Goal: Task Accomplishment & Management: Use online tool/utility

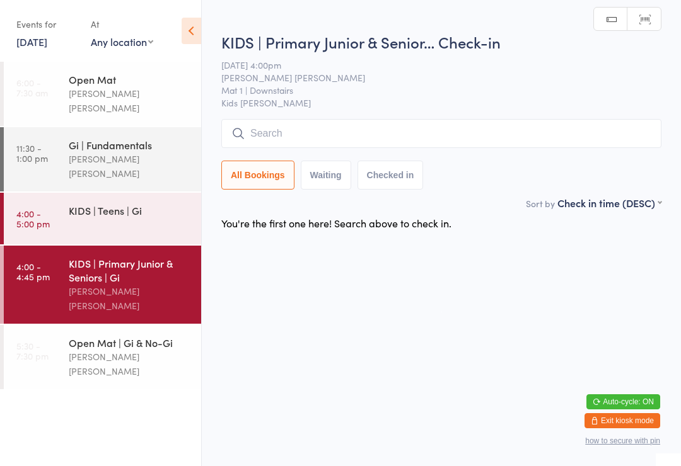
click at [351, 143] on input "search" at bounding box center [441, 133] width 440 height 29
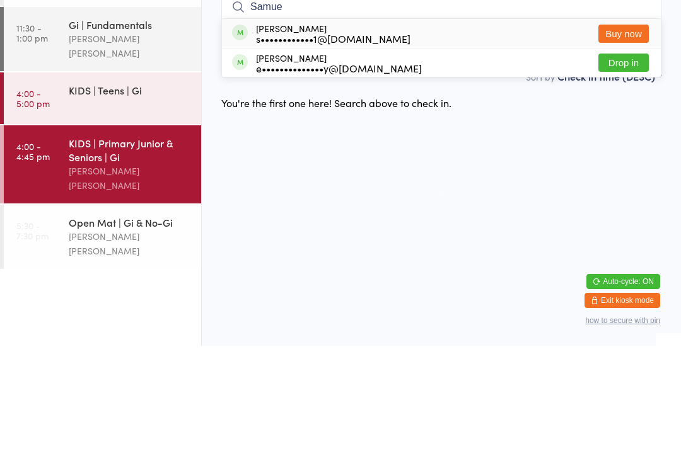
type input "Samue"
click at [347, 183] on div "e••••••••••••••y@[DOMAIN_NAME]" at bounding box center [339, 188] width 166 height 10
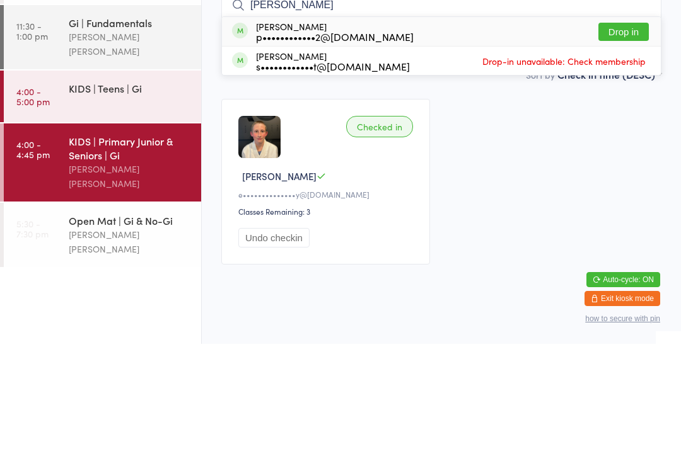
type input "[PERSON_NAME]"
click at [631, 145] on button "Drop in" at bounding box center [623, 154] width 50 height 18
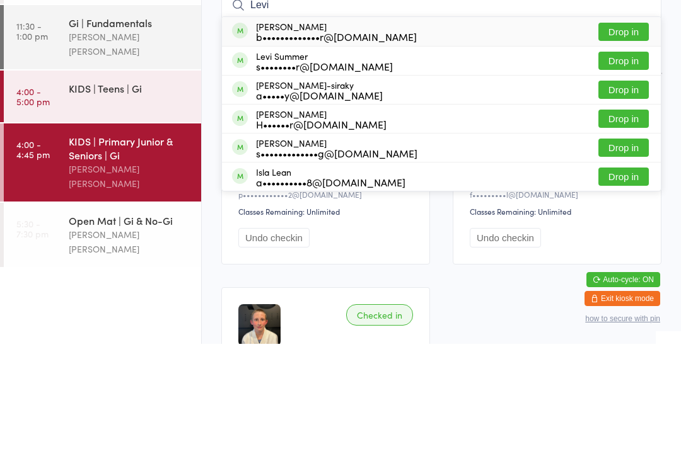
type input "Levi"
click at [638, 145] on button "Drop in" at bounding box center [623, 154] width 50 height 18
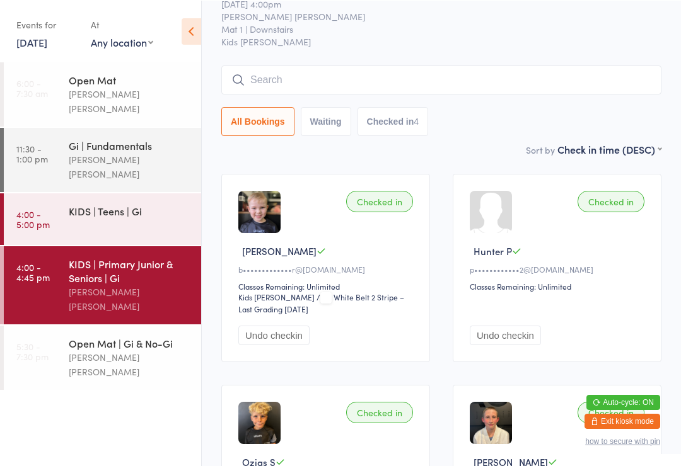
scroll to position [47, 0]
click at [403, 75] on input "search" at bounding box center [441, 80] width 440 height 29
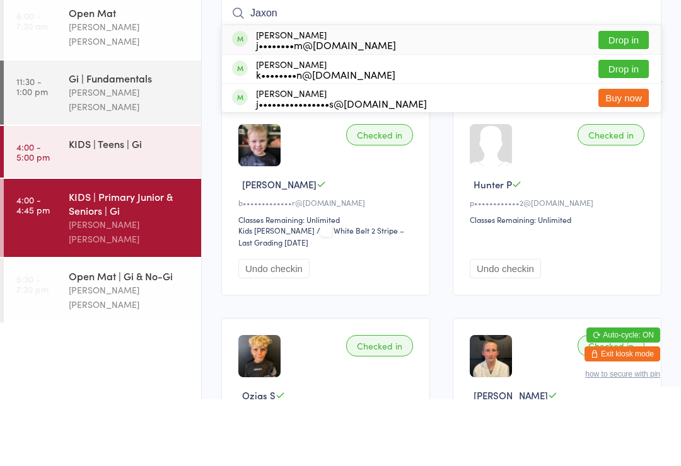
type input "Jaxon"
click at [630, 127] on button "Drop in" at bounding box center [623, 136] width 50 height 18
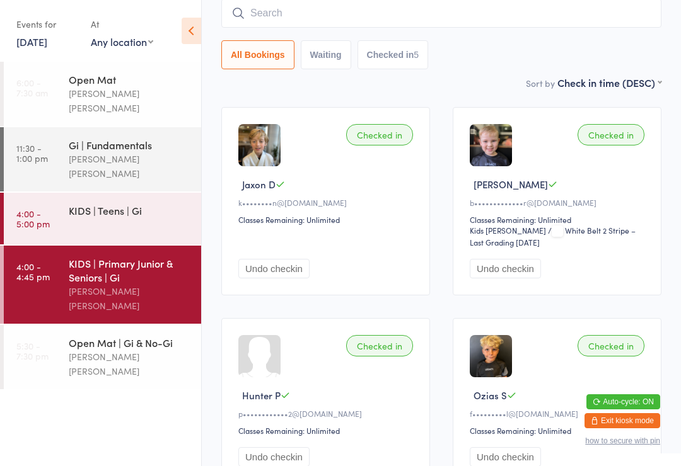
click at [40, 209] on time "4:00 - 5:00 pm" at bounding box center [32, 219] width 33 height 20
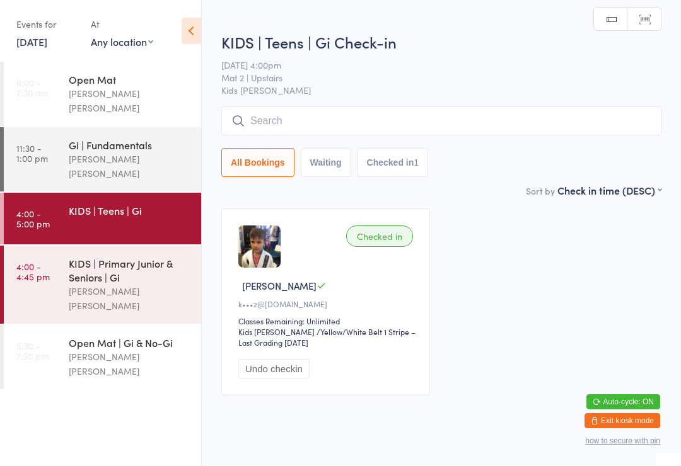
click at [255, 143] on div "All Bookings Waiting Checked in 1" at bounding box center [441, 142] width 440 height 71
click at [245, 130] on input "search" at bounding box center [441, 121] width 440 height 29
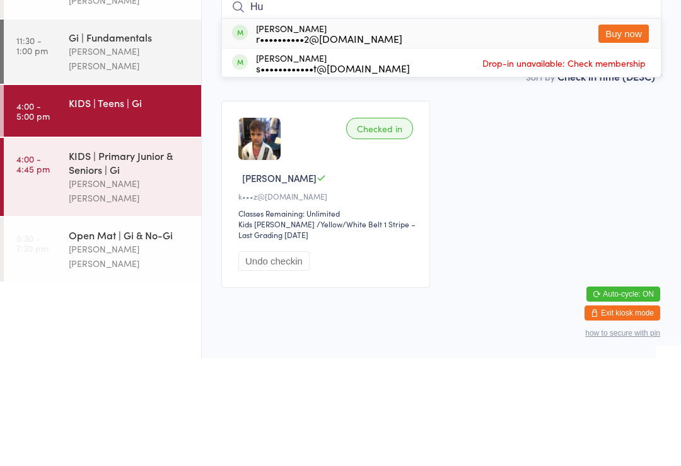
type input "H"
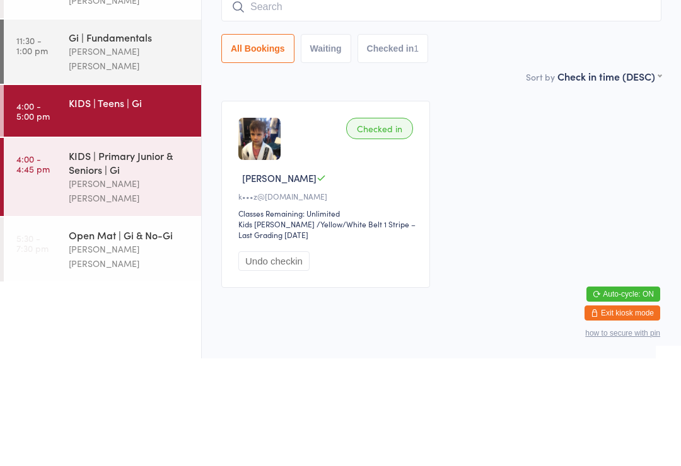
click at [500, 197] on div "Checked in [PERSON_NAME] S k•••z@[DOMAIN_NAME] Classes Remaining: Unlimited Kid…" at bounding box center [441, 302] width 463 height 210
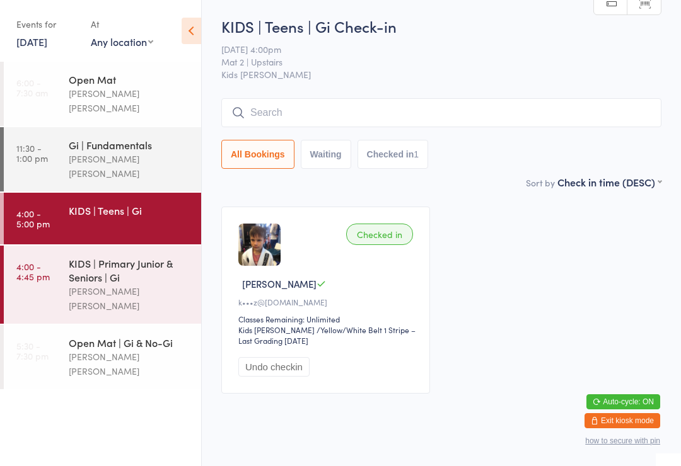
scroll to position [1, 0]
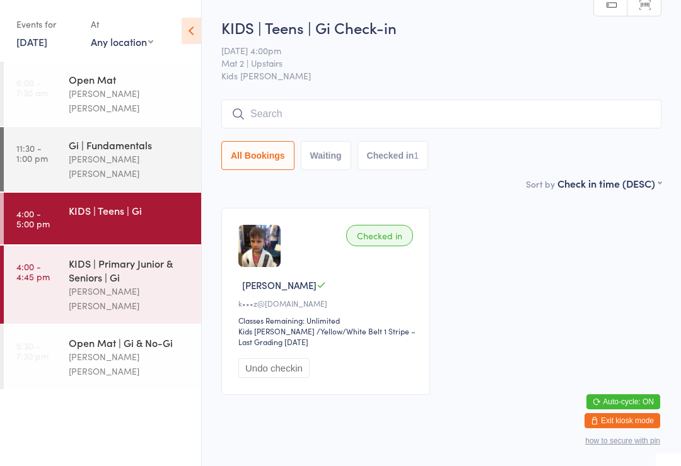
click at [258, 112] on input "search" at bounding box center [441, 114] width 440 height 29
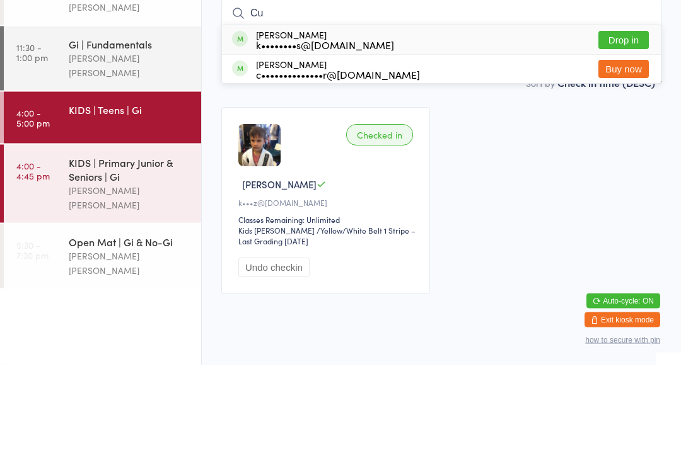
type input "C"
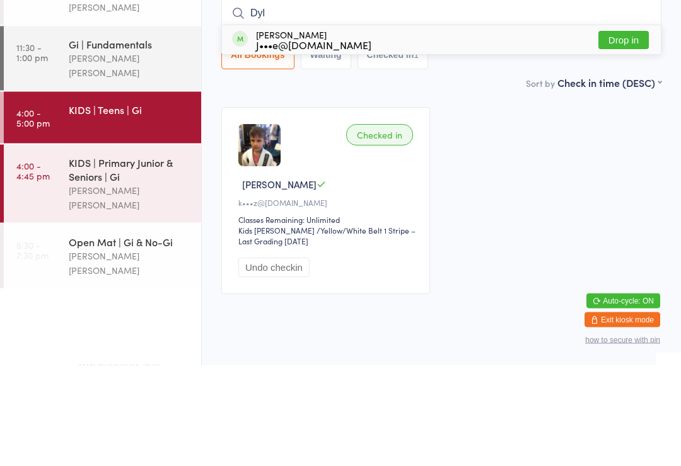
type input "Dyl"
click at [303, 141] on div "J•••e@[DOMAIN_NAME]" at bounding box center [313, 146] width 115 height 10
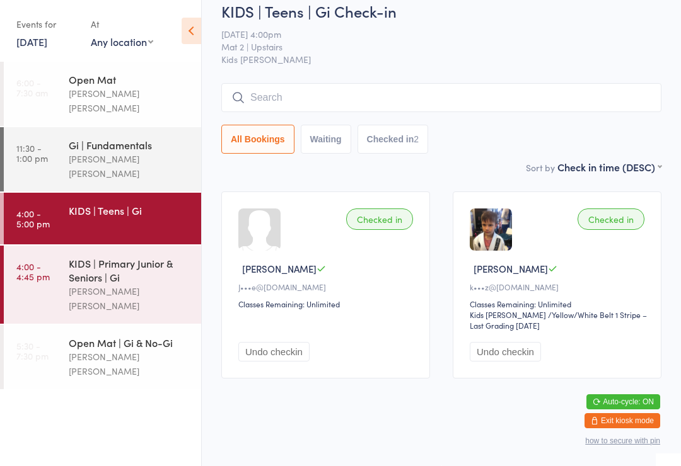
click at [75, 257] on div "KIDS | Primary Junior & Seniors | Gi" at bounding box center [130, 271] width 122 height 28
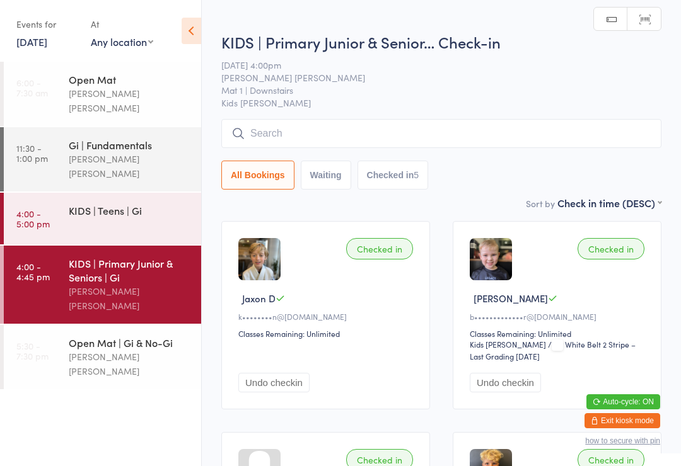
click at [70, 204] on div "KIDS | Teens | Gi" at bounding box center [130, 211] width 122 height 14
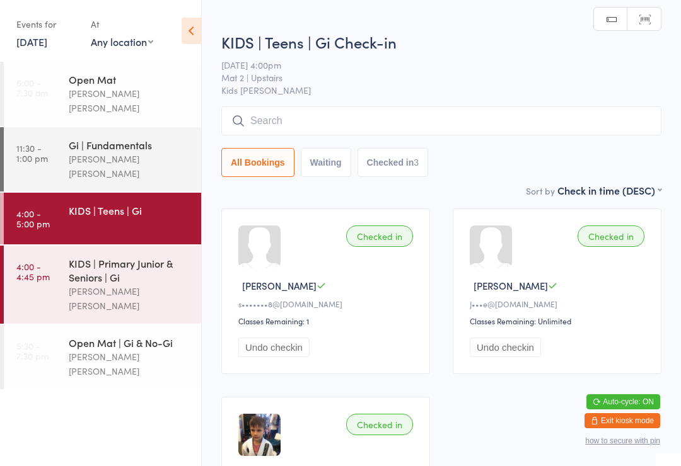
click at [267, 112] on input "search" at bounding box center [441, 121] width 440 height 29
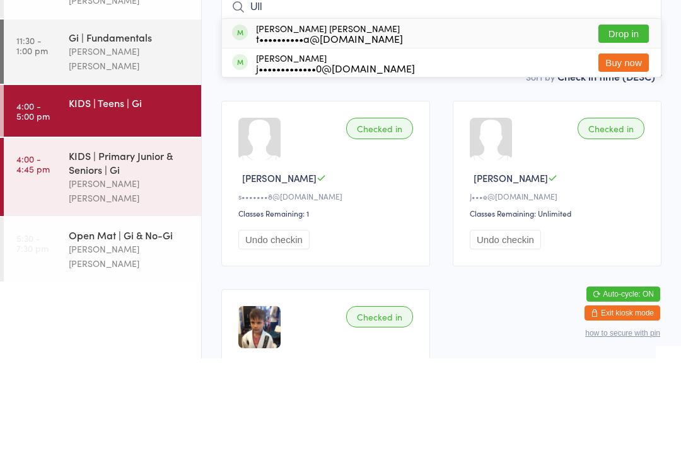
type input "Ull"
click at [613, 132] on button "Drop in" at bounding box center [623, 141] width 50 height 18
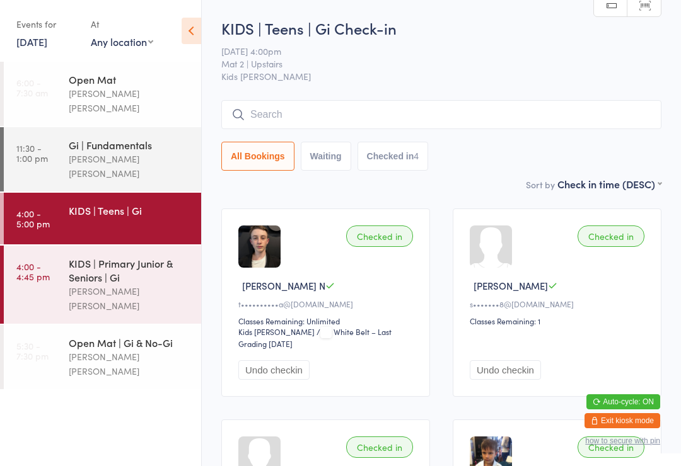
click at [520, 126] on input "search" at bounding box center [441, 114] width 440 height 29
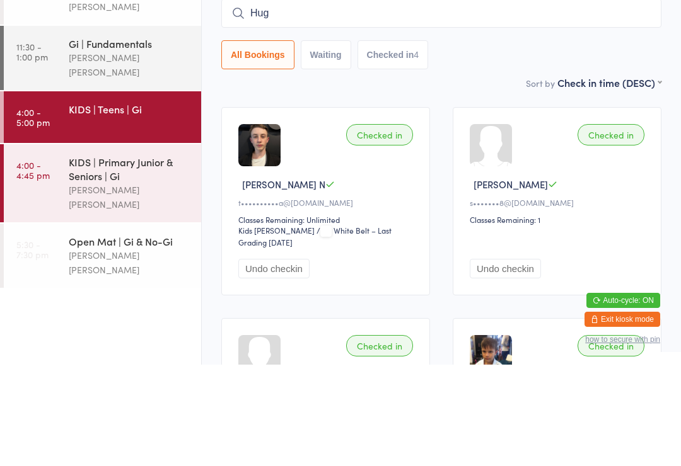
type input "[PERSON_NAME]"
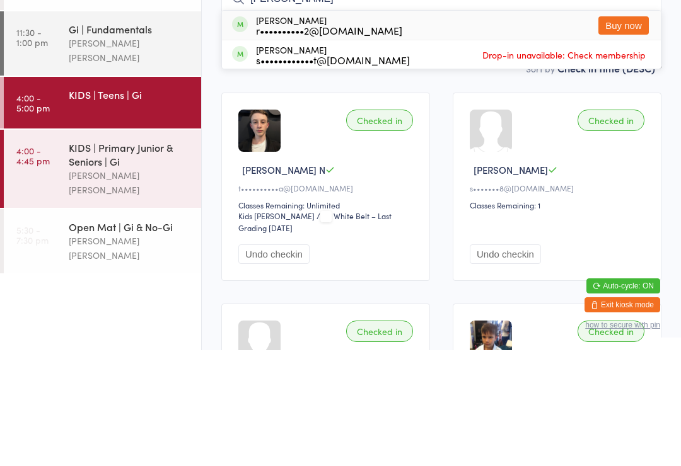
click at [124, 284] on div "[PERSON_NAME] [PERSON_NAME]" at bounding box center [130, 298] width 122 height 29
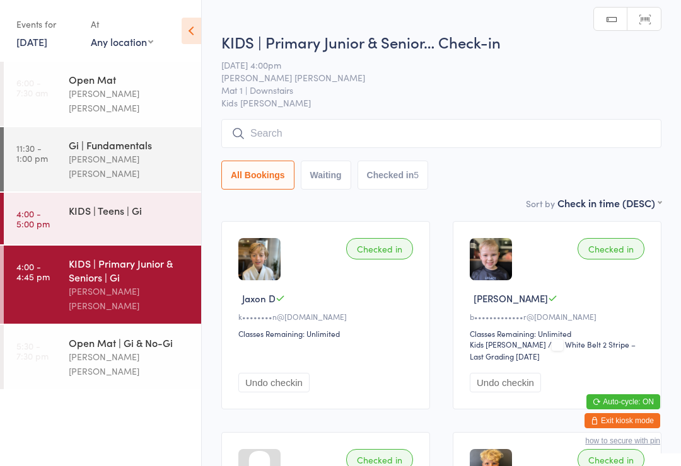
click at [419, 148] on input "search" at bounding box center [441, 133] width 440 height 29
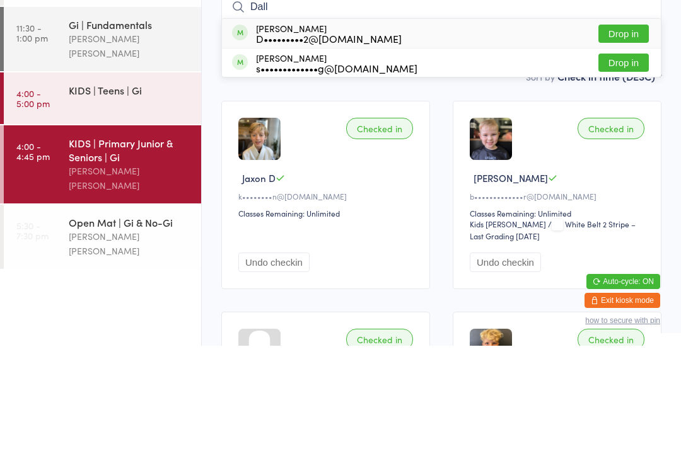
type input "Dall"
click at [620, 145] on button "Drop in" at bounding box center [623, 154] width 50 height 18
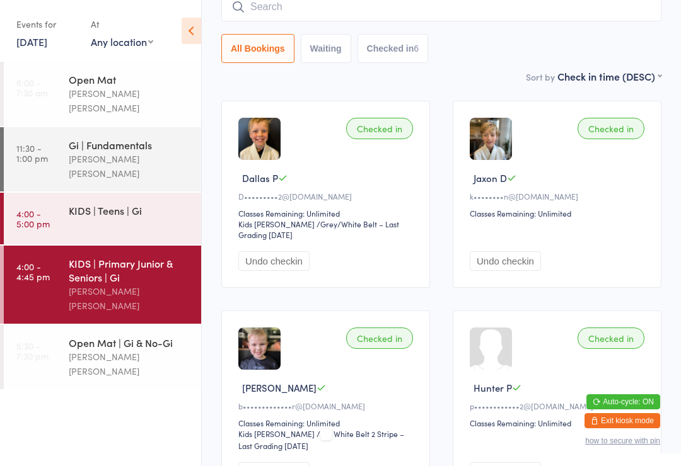
click at [161, 195] on div "KIDS | Teens | Gi" at bounding box center [135, 210] width 132 height 35
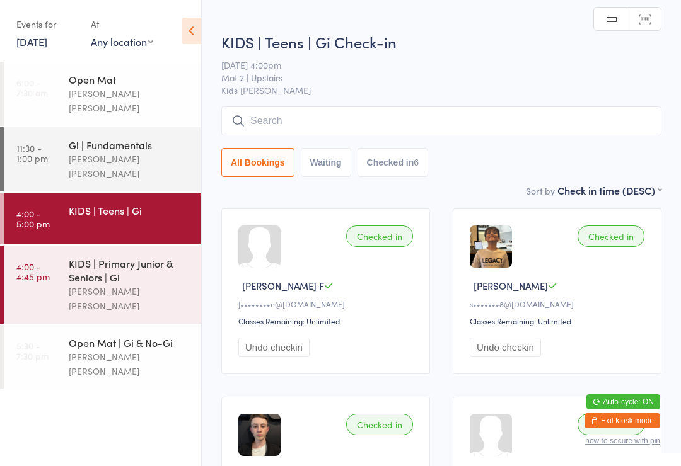
click at [356, 127] on input "search" at bounding box center [441, 121] width 440 height 29
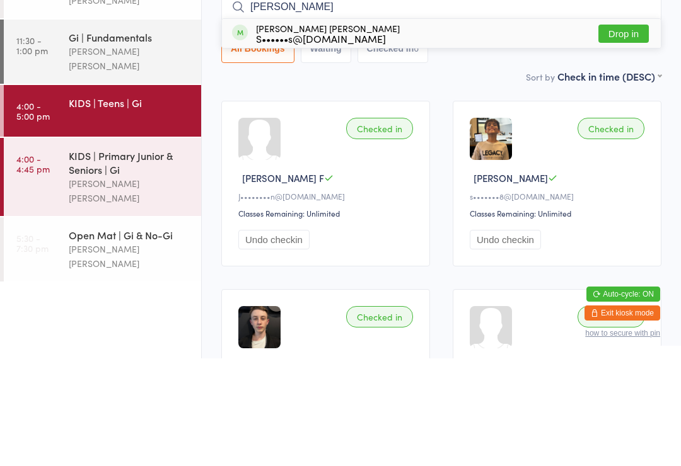
type input "[PERSON_NAME]"
click at [630, 132] on button "Drop in" at bounding box center [623, 141] width 50 height 18
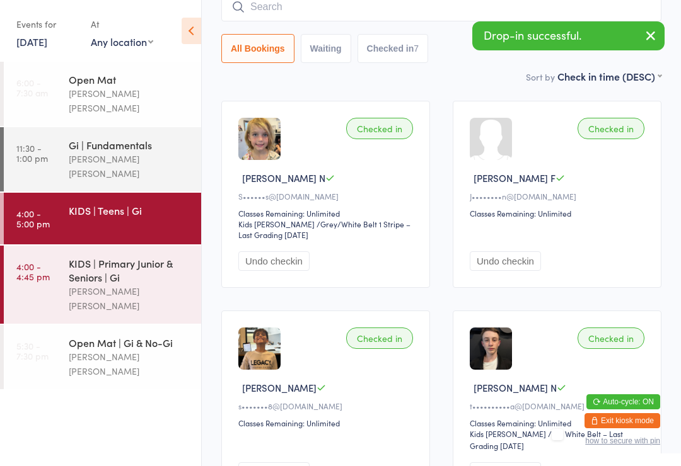
click at [413, 13] on input "search" at bounding box center [441, 6] width 440 height 29
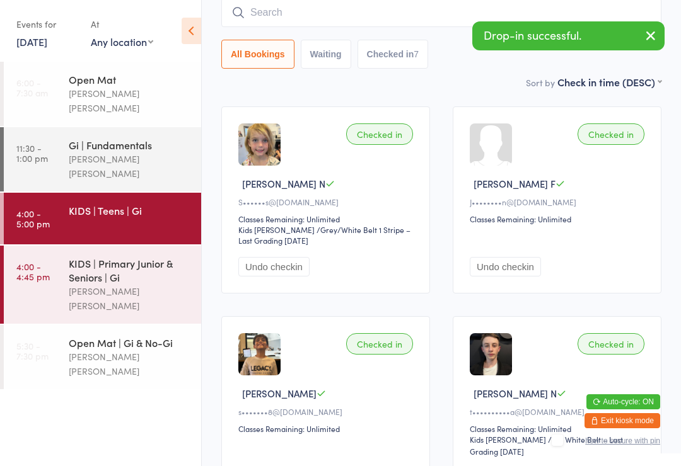
scroll to position [101, 0]
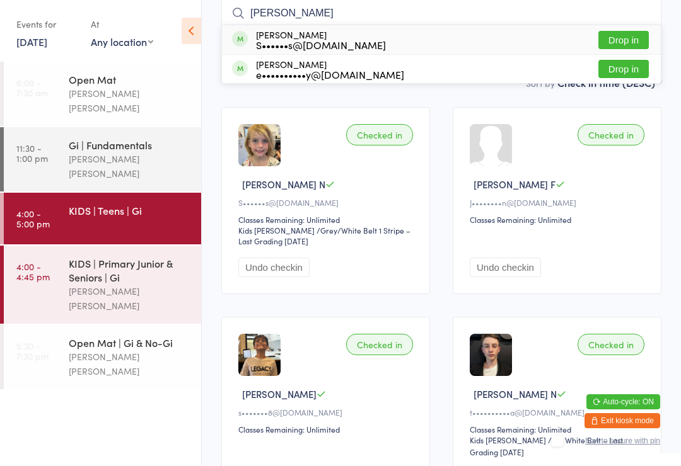
type input "[PERSON_NAME]"
click at [621, 40] on button "Drop in" at bounding box center [623, 40] width 50 height 18
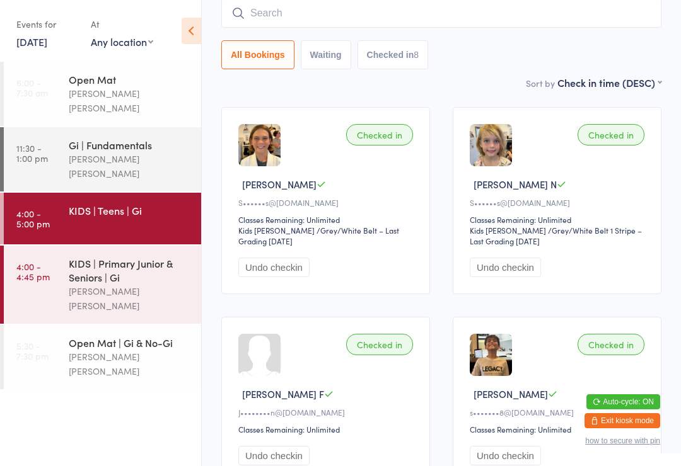
click at [417, 25] on input "search" at bounding box center [441, 13] width 440 height 29
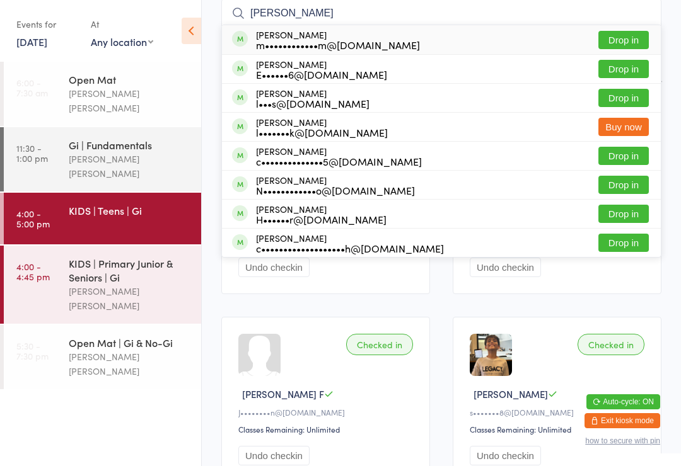
type input "[PERSON_NAME]"
click at [639, 156] on button "Drop in" at bounding box center [623, 156] width 50 height 18
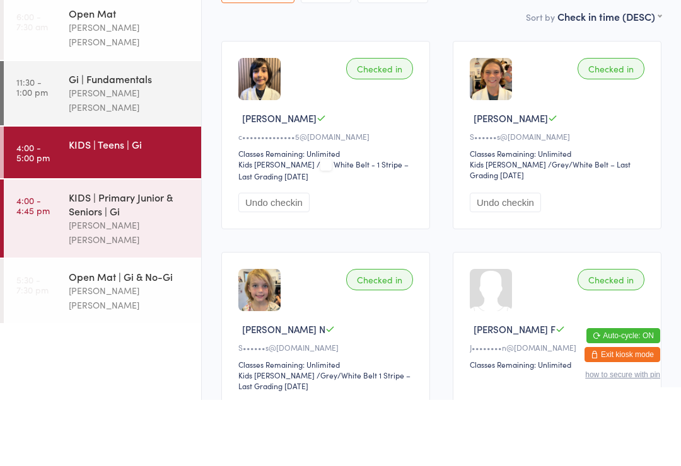
click at [365, 225] on span "/ White Belt - 1 Stripe – Last Grading [DATE]" at bounding box center [323, 236] width 170 height 23
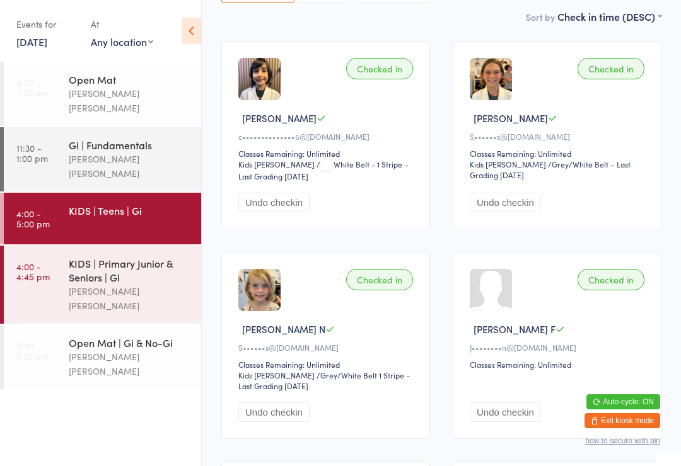
click at [291, 125] on div "[PERSON_NAME]" at bounding box center [327, 118] width 178 height 13
